Goal: Entertainment & Leisure: Consume media (video, audio)

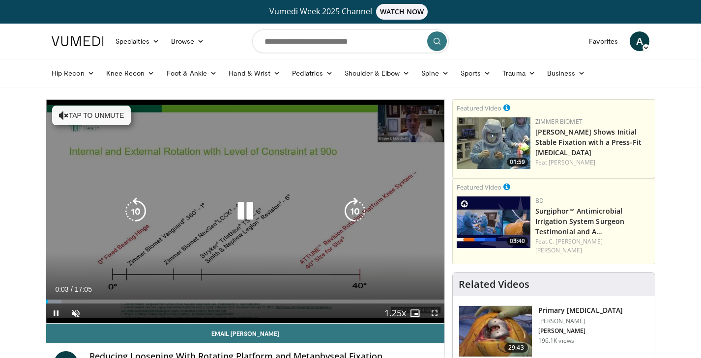
click at [212, 228] on div "10 seconds Tap to unmute" at bounding box center [245, 212] width 398 height 224
click at [91, 127] on div "10 seconds Tap to unmute" at bounding box center [245, 212] width 398 height 224
click at [91, 119] on button "Tap to unmute" at bounding box center [91, 116] width 79 height 20
click at [245, 206] on icon "Video Player" at bounding box center [246, 212] width 28 height 28
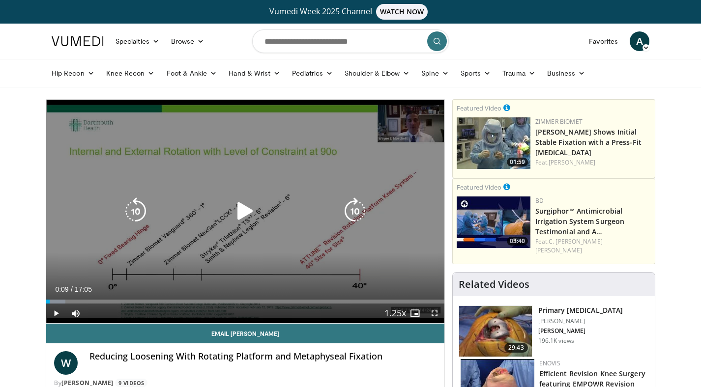
click at [181, 176] on div "10 seconds Tap to unmute" at bounding box center [245, 212] width 398 height 224
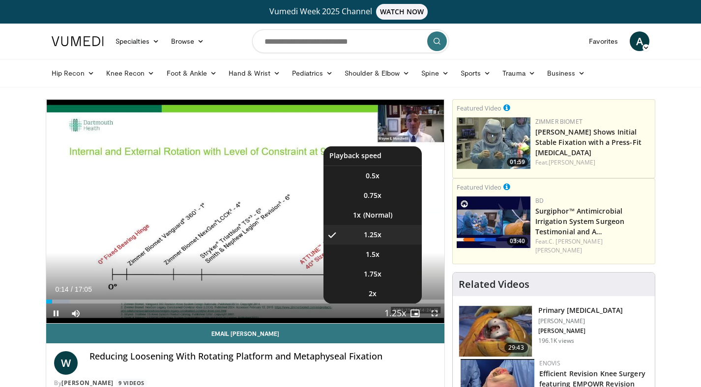
click at [397, 312] on span "Video Player" at bounding box center [395, 314] width 14 height 20
click at [379, 258] on li "1.5x" at bounding box center [373, 255] width 98 height 20
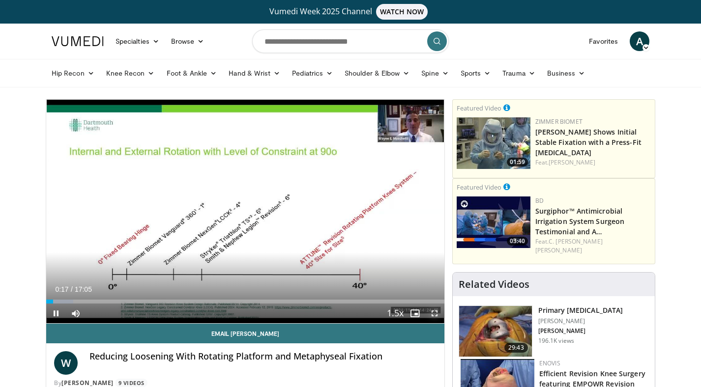
click at [435, 313] on span "Video Player" at bounding box center [435, 314] width 20 height 20
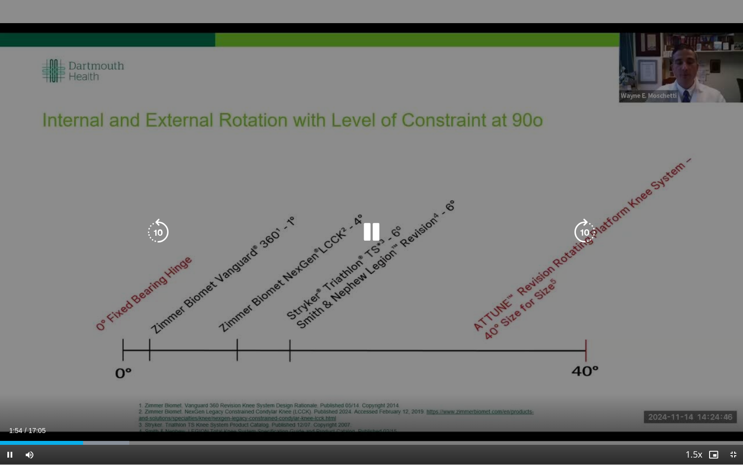
click at [367, 230] on icon "Video Player" at bounding box center [372, 232] width 28 height 28
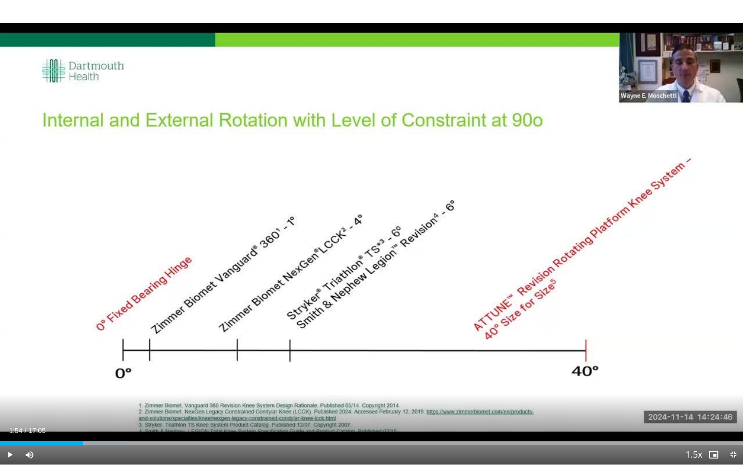
click at [369, 235] on div "10 seconds Tap to unmute" at bounding box center [371, 232] width 743 height 464
click at [79, 358] on div "Progress Bar" at bounding box center [79, 443] width 1 height 4
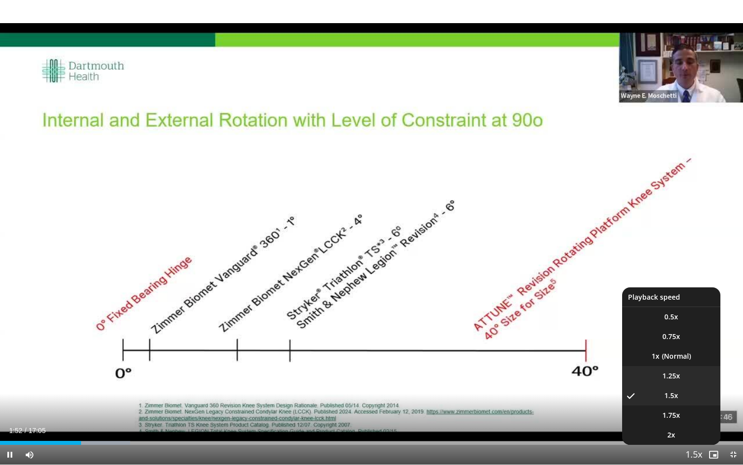
click at [664, 358] on span "1.25x" at bounding box center [672, 376] width 18 height 10
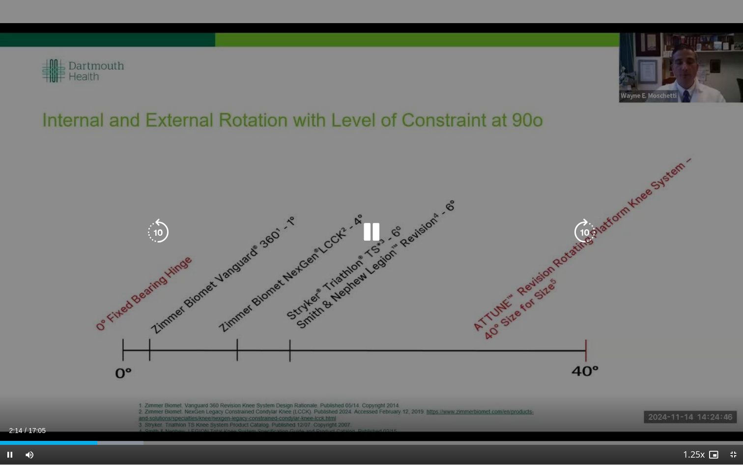
click at [156, 230] on icon "Video Player" at bounding box center [159, 232] width 28 height 28
click at [373, 234] on icon "Video Player" at bounding box center [372, 232] width 28 height 28
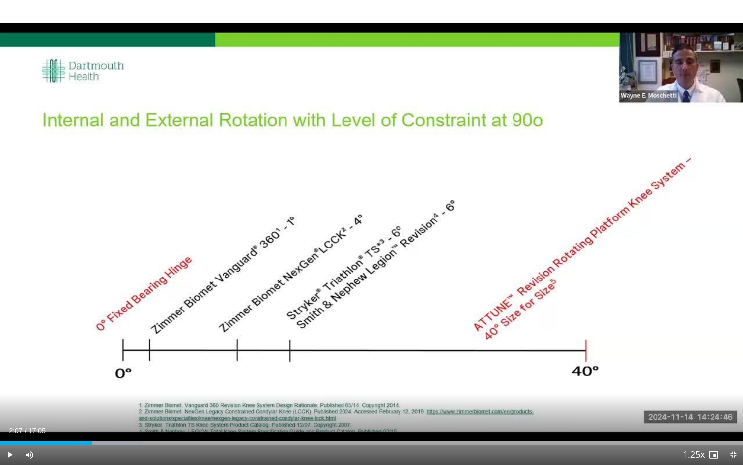
click at [373, 234] on div "10 seconds Tap to unmute" at bounding box center [371, 232] width 743 height 464
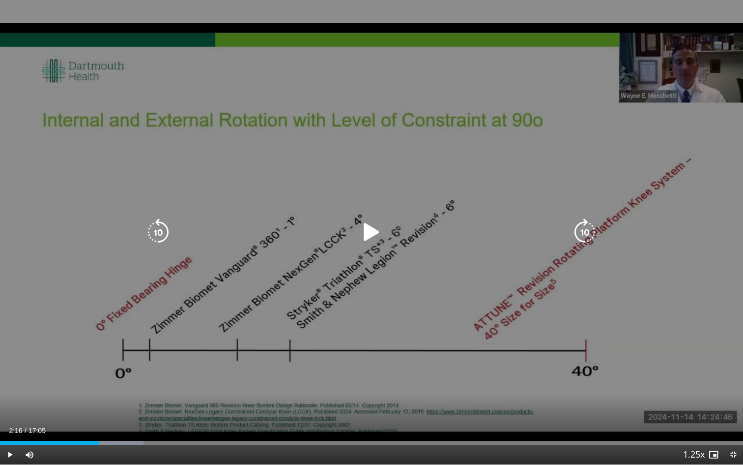
click at [358, 232] on icon "Video Player" at bounding box center [372, 232] width 28 height 28
click at [158, 233] on icon "Video Player" at bounding box center [159, 232] width 28 height 28
click at [95, 275] on div "20 seconds Tap to unmute" at bounding box center [371, 232] width 743 height 464
click at [333, 212] on div "20 seconds Tap to unmute" at bounding box center [371, 232] width 743 height 464
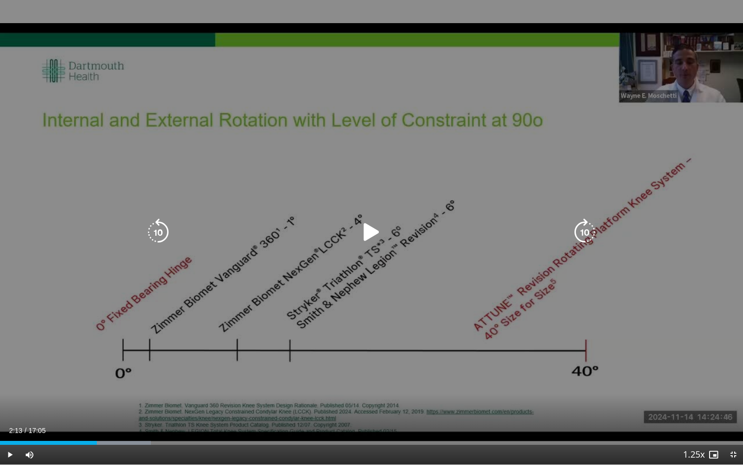
click at [174, 234] on div "Video Player" at bounding box center [371, 232] width 446 height 20
click at [153, 231] on icon "Video Player" at bounding box center [159, 232] width 28 height 28
click at [158, 234] on icon "Video Player" at bounding box center [159, 232] width 28 height 28
click at [155, 222] on icon "Video Player" at bounding box center [159, 232] width 28 height 28
click at [367, 232] on icon "Video Player" at bounding box center [372, 232] width 28 height 28
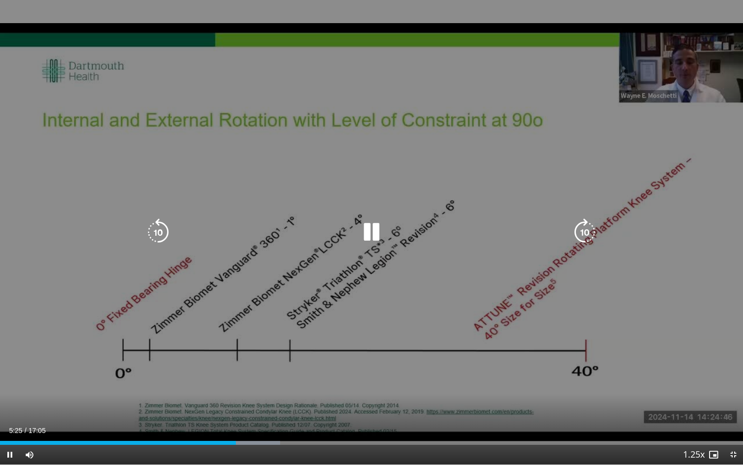
click at [165, 237] on icon "Video Player" at bounding box center [159, 232] width 28 height 28
click at [349, 226] on div "Video Player" at bounding box center [371, 232] width 446 height 20
click at [381, 236] on icon "Video Player" at bounding box center [372, 232] width 28 height 28
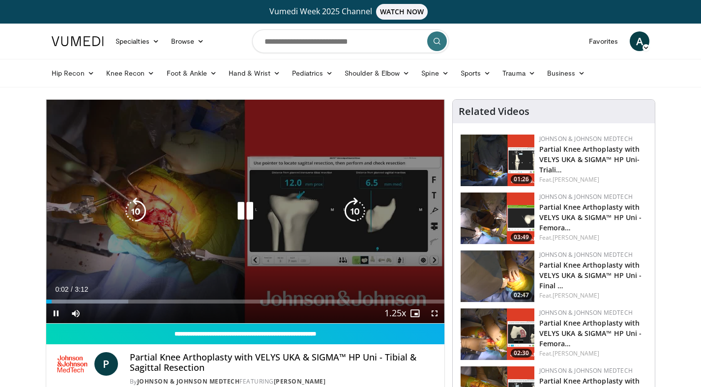
click at [244, 217] on icon "Video Player" at bounding box center [246, 212] width 28 height 28
